Goal: Transaction & Acquisition: Purchase product/service

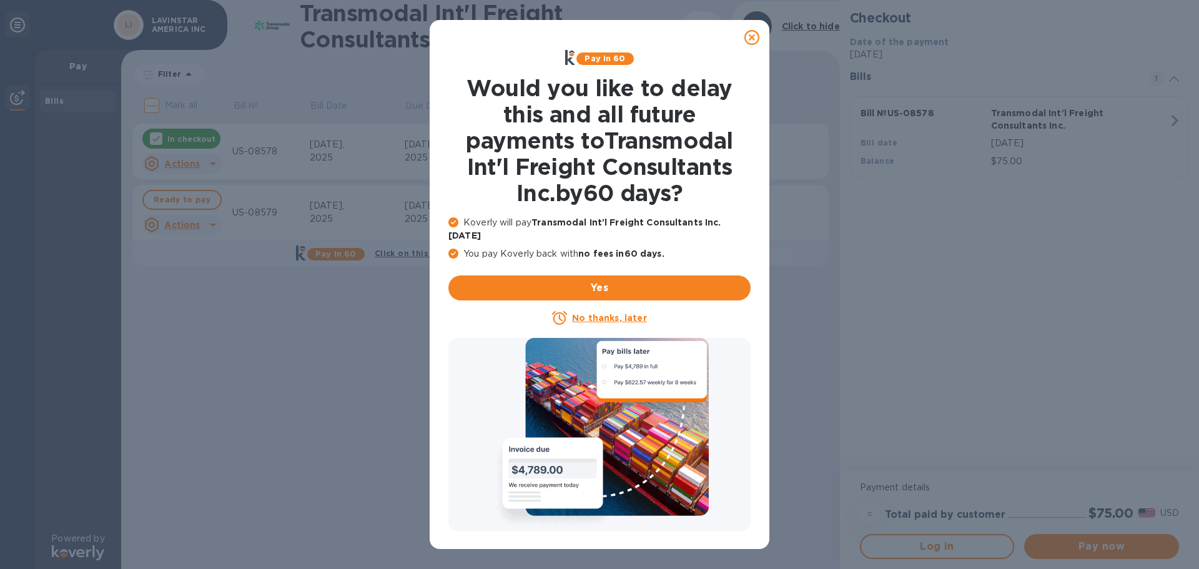
click at [753, 34] on icon at bounding box center [752, 37] width 15 height 15
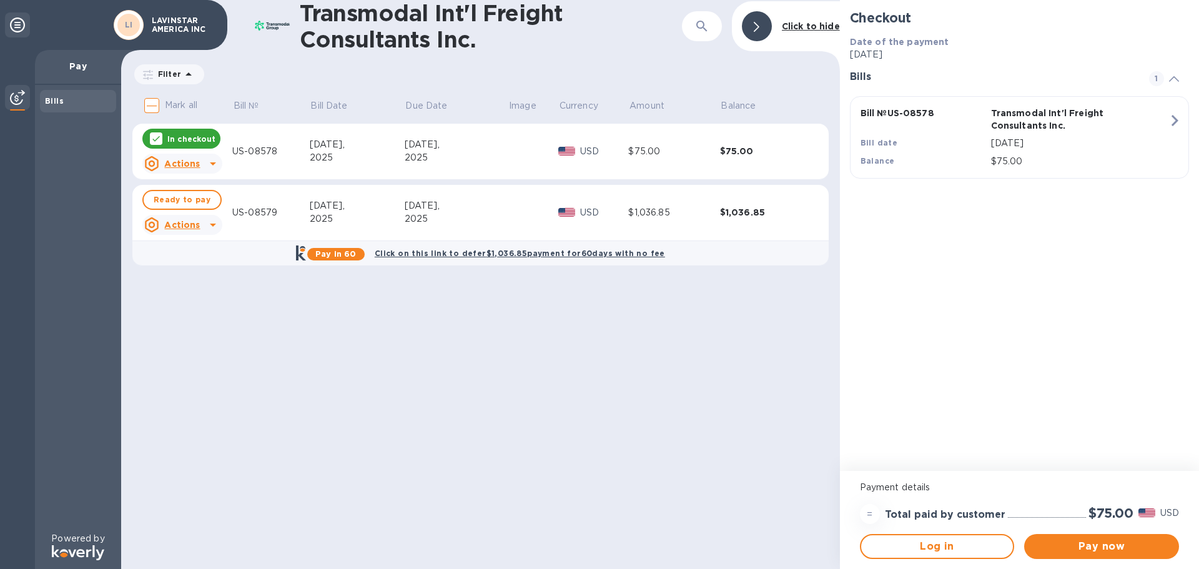
click at [211, 226] on icon at bounding box center [213, 224] width 15 height 15
click at [187, 199] on div at bounding box center [599, 284] width 1199 height 569
click at [182, 198] on span "Ready to pay" at bounding box center [182, 199] width 57 height 15
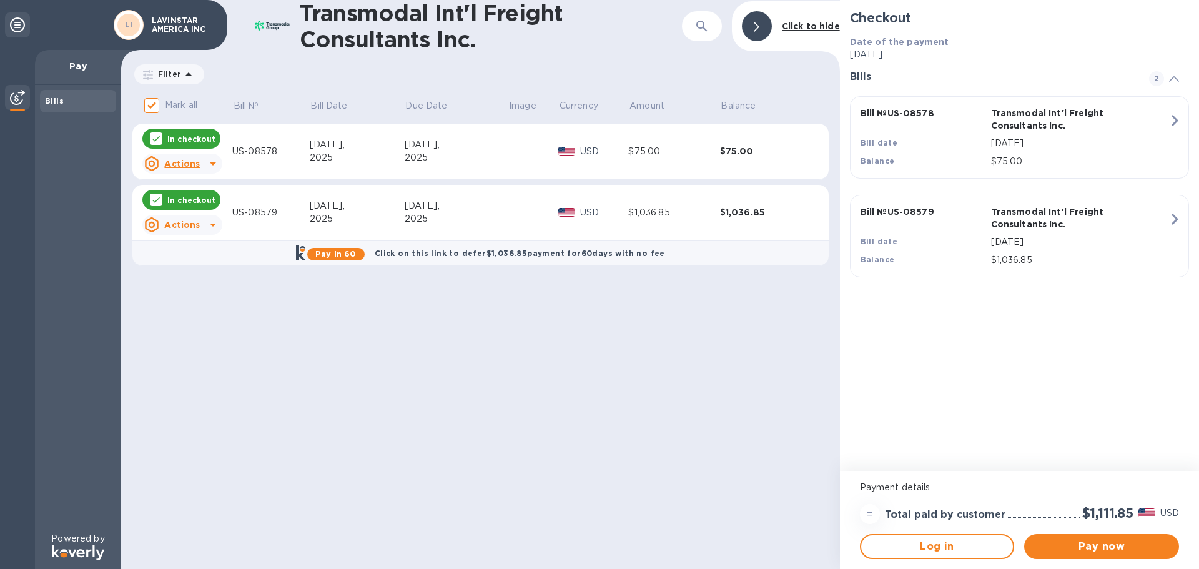
click at [1176, 119] on icon "button" at bounding box center [1175, 120] width 7 height 11
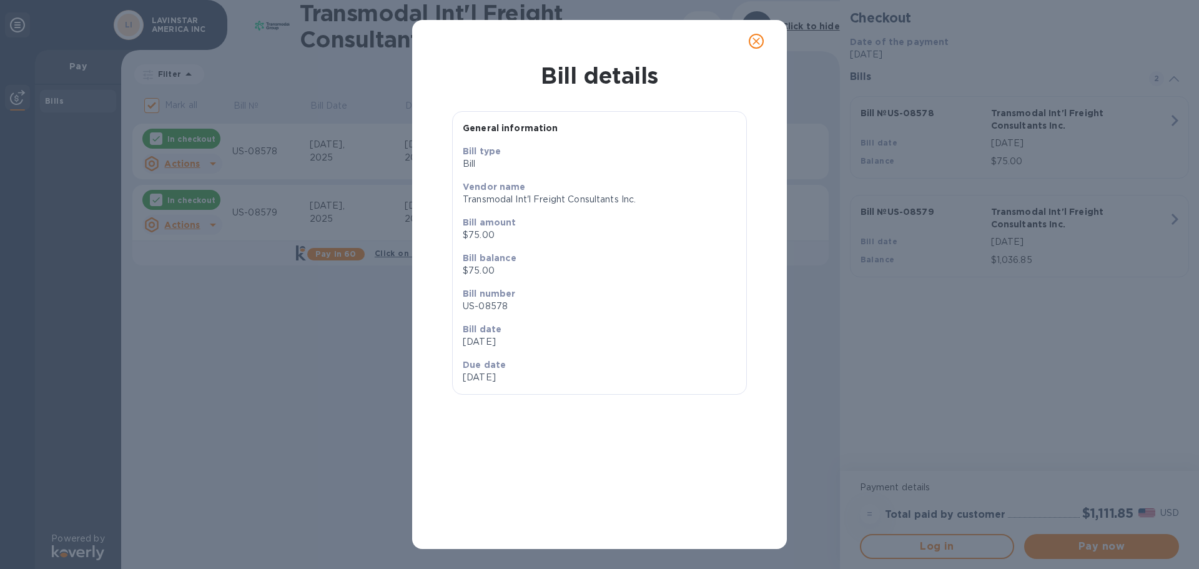
click at [759, 43] on icon "close" at bounding box center [756, 40] width 7 height 7
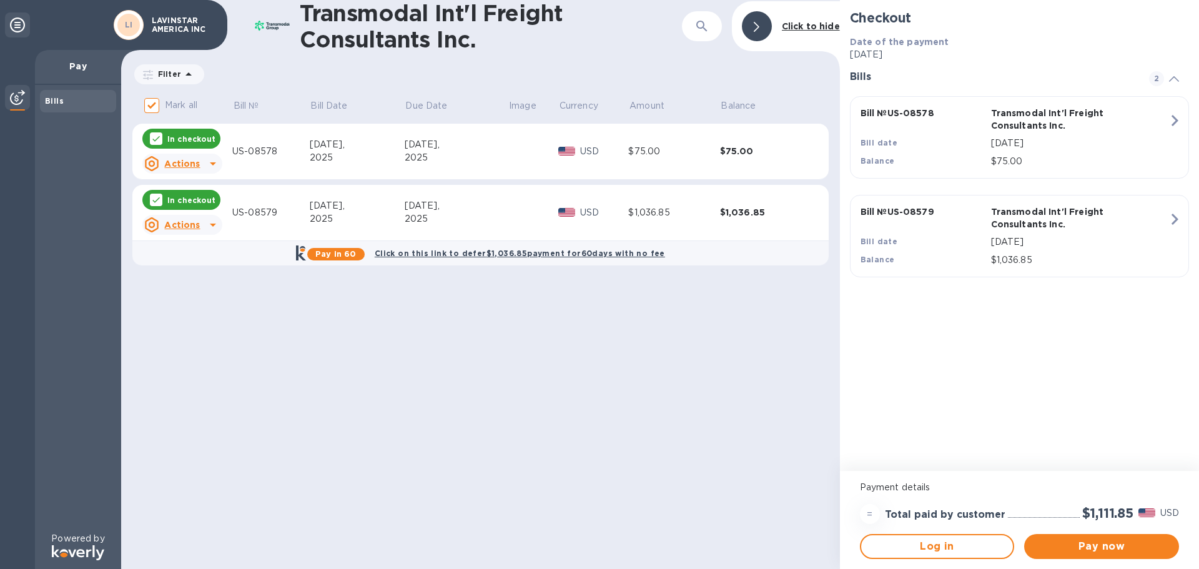
click at [156, 139] on icon at bounding box center [156, 139] width 10 height 10
checkbox input "false"
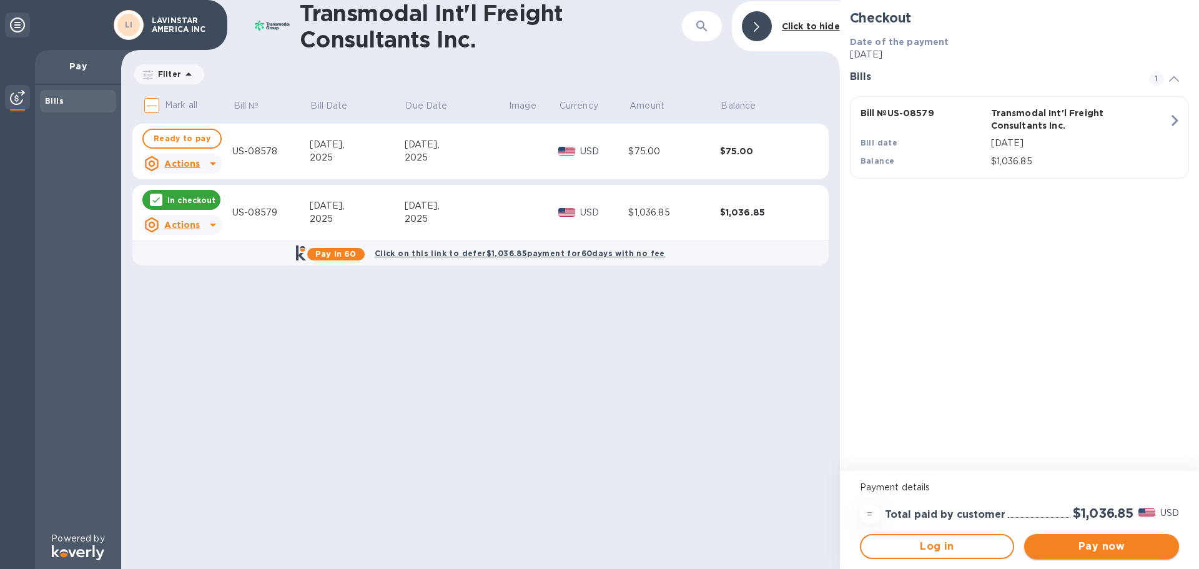
click at [1102, 548] on span "Pay now" at bounding box center [1101, 546] width 135 height 15
